Goal: Task Accomplishment & Management: Manage account settings

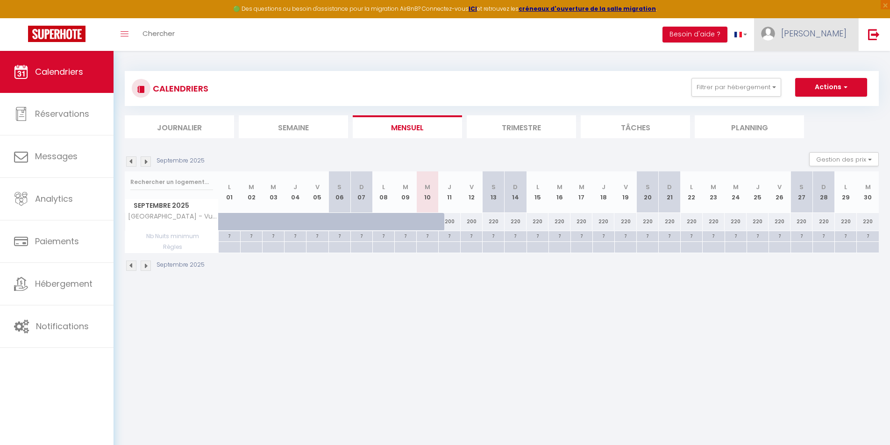
click at [807, 35] on span "[PERSON_NAME]" at bounding box center [813, 34] width 65 height 12
click at [809, 67] on link "Paramètres" at bounding box center [820, 65] width 69 height 16
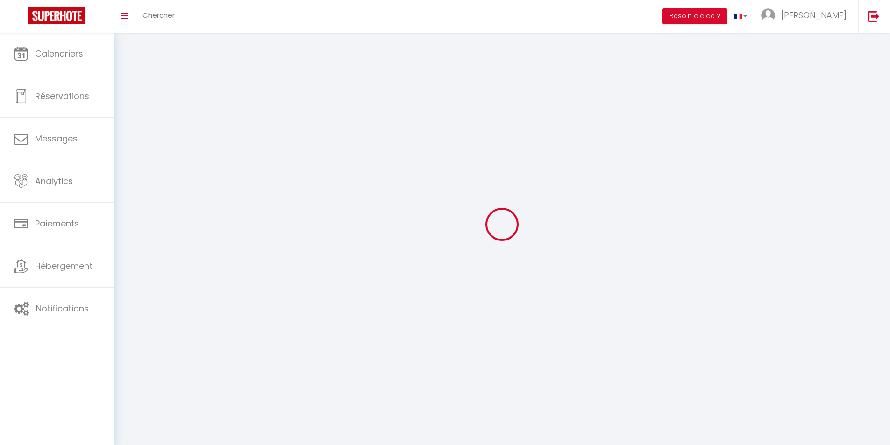
type input "[PERSON_NAME]"
type input "0772253680"
type input "[STREET_ADDRESS]"
type input "54600"
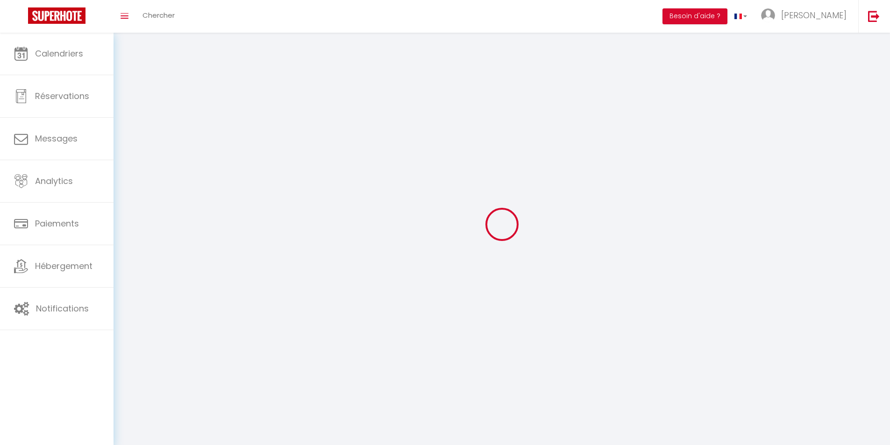
type input "[PERSON_NAME][GEOGRAPHIC_DATA][PERSON_NAME]"
type input "R9CfCZPfR8mYbT1JBturfL2KO"
type input "CzyTUQWAHwUnFZWp0WeaGHzlx"
type input "R9CfCZPfR8mYbT1JBturfL2KO"
type input "CzyTUQWAHwUnFZWp0WeaGHzlx"
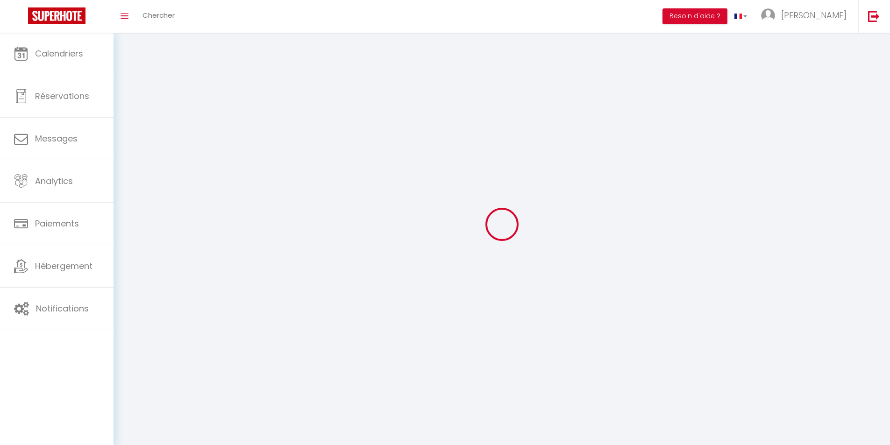
type input "[URL][DOMAIN_NAME]"
select select "28"
select select "fr"
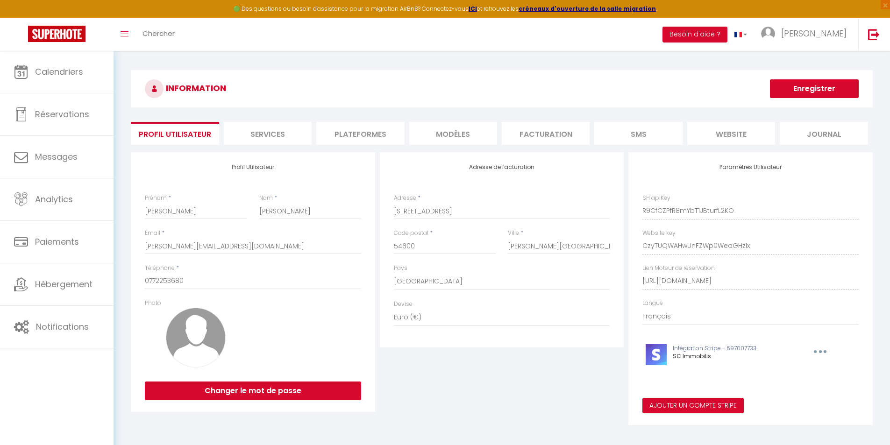
click at [373, 133] on li "Plateformes" at bounding box center [360, 133] width 88 height 23
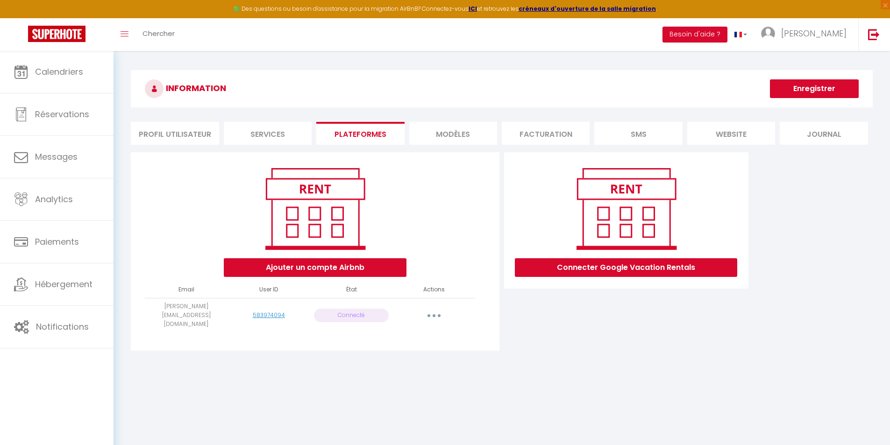
click at [435, 308] on button "button" at bounding box center [434, 315] width 26 height 15
click at [393, 363] on link "Reconnecter le compte" at bounding box center [392, 371] width 103 height 16
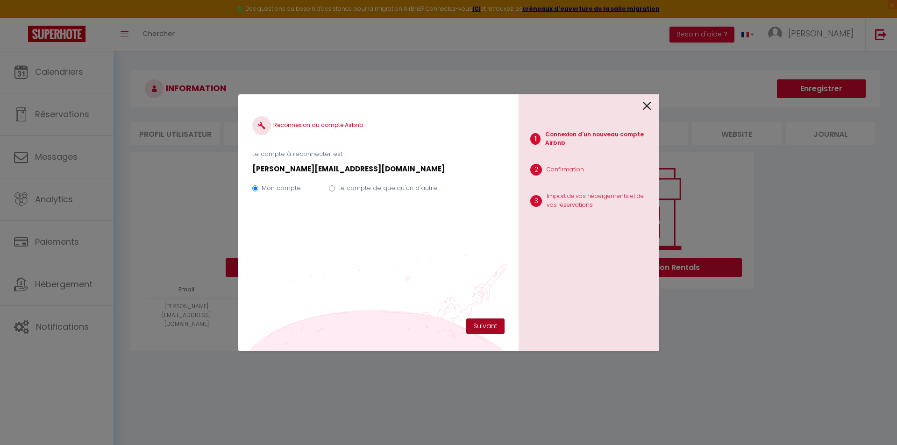
click at [491, 326] on button "Suivant" at bounding box center [485, 327] width 38 height 16
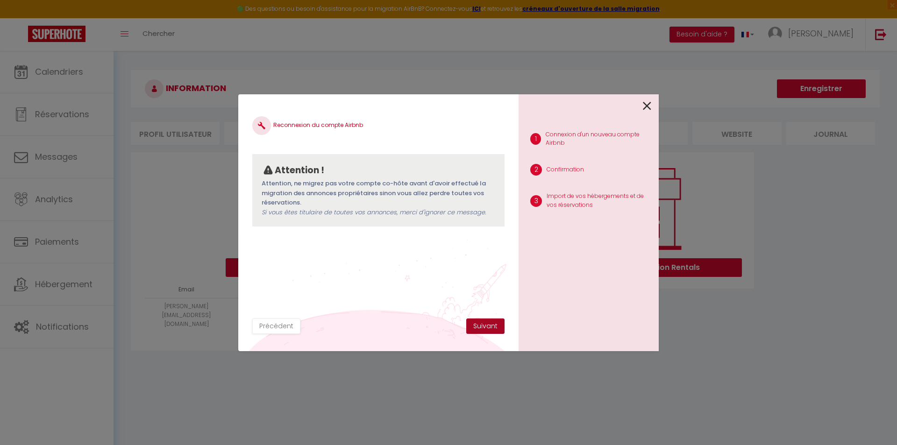
click at [485, 326] on button "Suivant" at bounding box center [485, 327] width 38 height 16
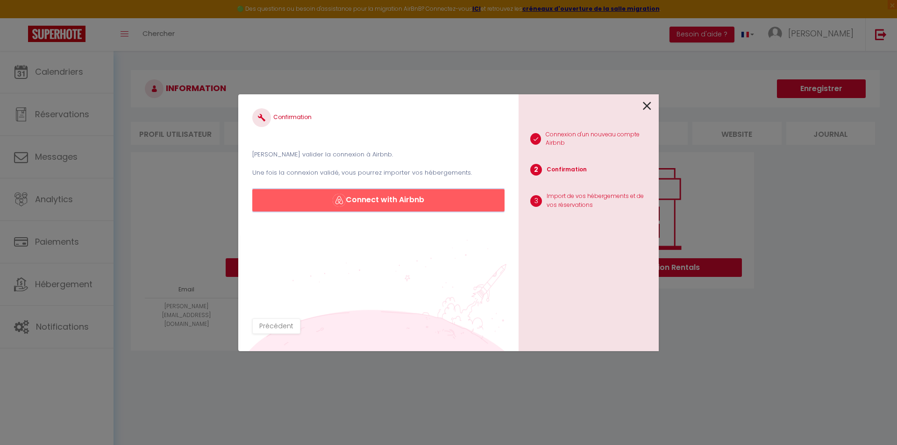
click at [379, 202] on button "Connect with Airbnb" at bounding box center [378, 200] width 252 height 22
